Goal: Task Accomplishment & Management: Manage account settings

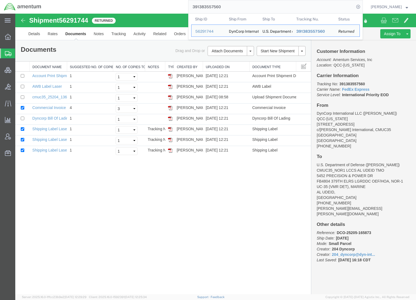
click at [0, 0] on html "main_menu Created with Sketch. Collapse Menu Overview Shipments Shipment Manage…" at bounding box center [208, 150] width 416 height 300
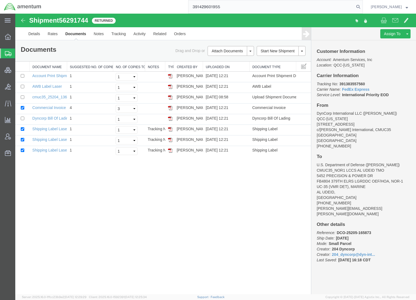
type input "391429601955"
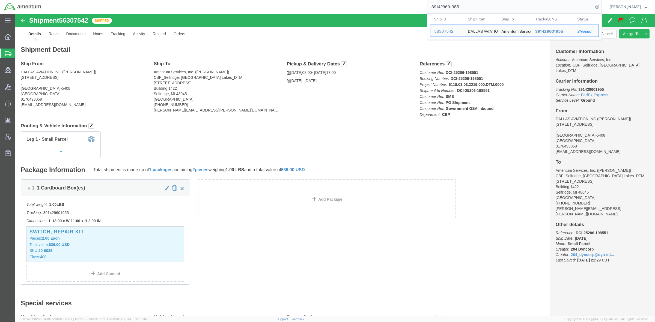
click h2 "Shipment Detail"
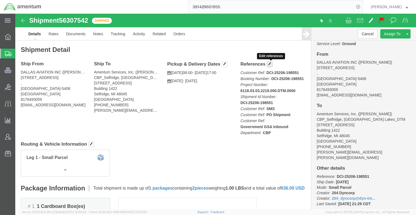
click span "button"
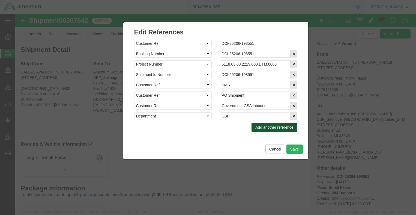
click button "Add another reference"
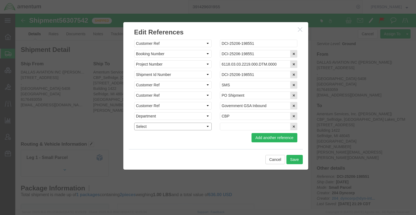
click select "Select Account Type Activity ID Airline Appointment Number ASN Batch Request # …"
select select "CLAIM"
click select "Select Account Type Activity ID Airline Appointment Number ASN Batch Request # …"
click input "text"
paste input "C-201060490"
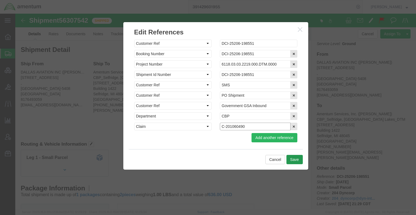
type input "C-201060490"
click button "Save"
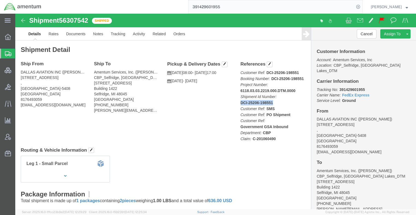
drag, startPoint x: 260, startPoint y: 91, endPoint x: 255, endPoint y: 89, distance: 4.4
click p "Customer Ref: DCI-25206-198551 Booking Number: DCI-25206-198551 Project Number:…"
click link "Documents"
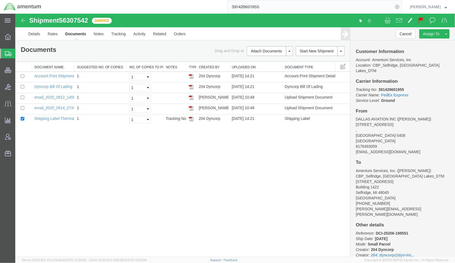
drag, startPoint x: 231, startPoint y: 190, endPoint x: 79, endPoint y: 56, distance: 202.2
click at [223, 186] on div "Shipment 56307542 5 of 5 Shipped Details Rates Documents Notes Tracking Activit…" at bounding box center [235, 134] width 440 height 243
click at [36, 31] on link "Details" at bounding box center [33, 33] width 19 height 13
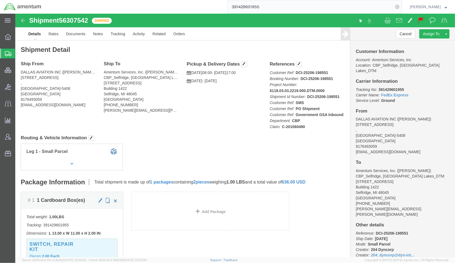
scroll to position [49, 0]
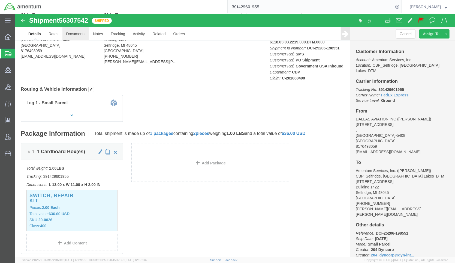
click link "Documents"
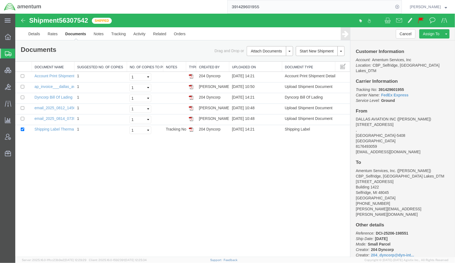
drag, startPoint x: 290, startPoint y: 205, endPoint x: 287, endPoint y: 195, distance: 11.3
click at [289, 205] on div "Shipment 56307542 6 of 6 Shipped Details Rates Documents Notes Tracking Activit…" at bounding box center [235, 134] width 440 height 243
click at [40, 35] on link "Details" at bounding box center [33, 33] width 19 height 13
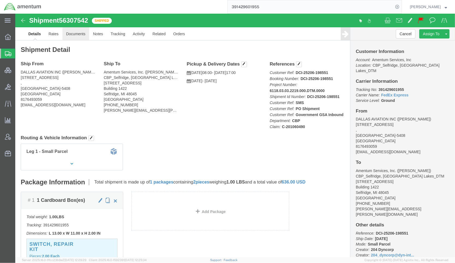
click link "Documents"
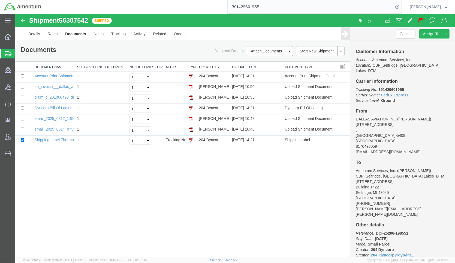
drag, startPoint x: 272, startPoint y: 197, endPoint x: 272, endPoint y: 194, distance: 2.8
click at [272, 197] on div at bounding box center [235, 134] width 440 height 243
